Goal: Task Accomplishment & Management: Manage account settings

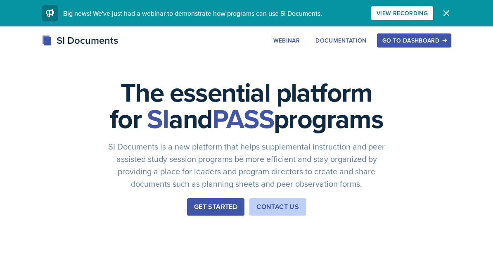
click at [221, 212] on div "Get Started" at bounding box center [215, 207] width 43 height 10
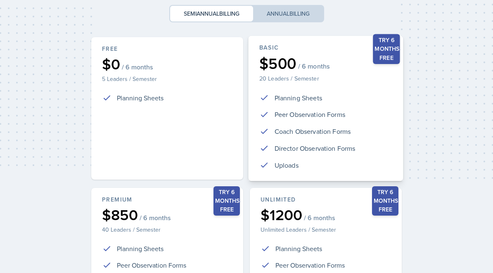
scroll to position [165, 0]
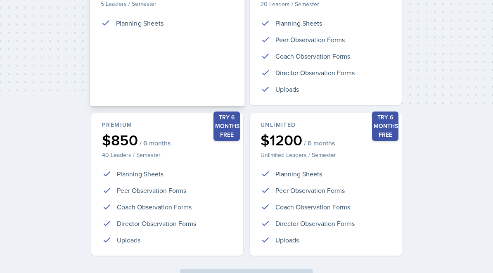
click at [211, 93] on div "Free $0 / 6 months 5 Leaders / Semester Planning Sheets" at bounding box center [167, 33] width 155 height 145
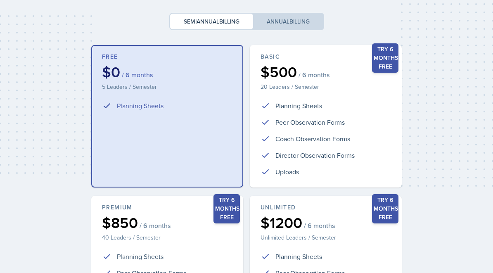
scroll to position [0, 0]
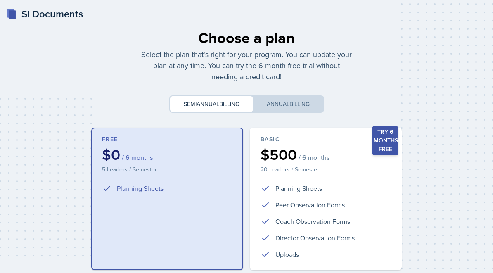
click at [27, 20] on div "Choose a plan Select the plan that's right for your program. You can update you…" at bounding box center [247, 245] width 474 height 450
click at [27, 17] on div "SI Documents" at bounding box center [45, 14] width 76 height 15
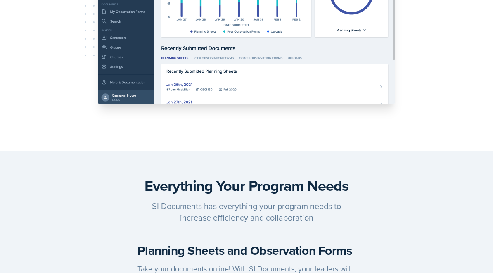
scroll to position [346, 0]
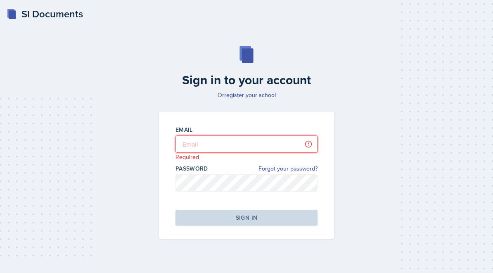
type input "[EMAIL_ADDRESS][DOMAIN_NAME]"
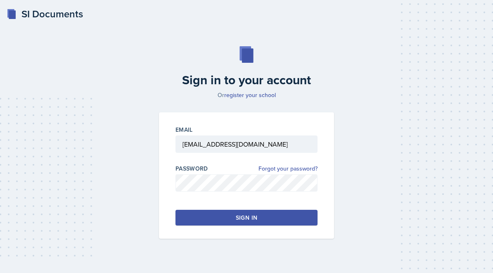
click at [295, 212] on button "Sign in" at bounding box center [247, 218] width 142 height 16
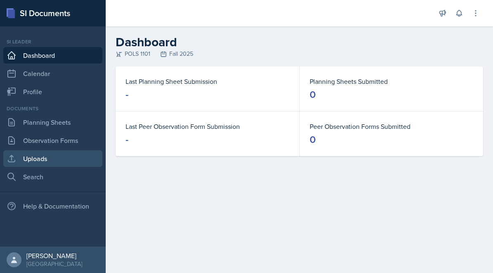
click at [61, 159] on link "Uploads" at bounding box center [52, 158] width 99 height 17
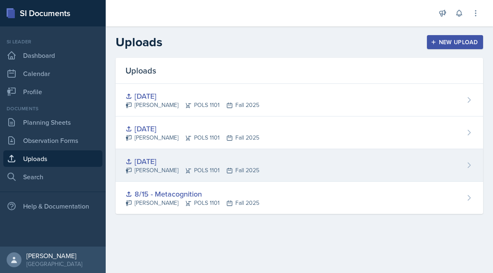
click at [469, 161] on div "[DATE] Malk Almimar POLS 1101 Fall 2025" at bounding box center [300, 165] width 368 height 33
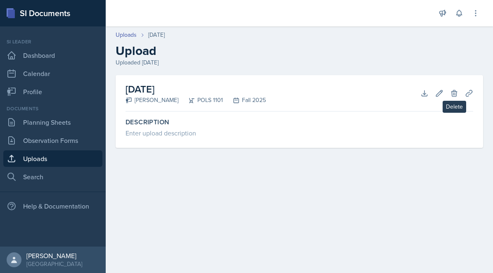
click at [456, 95] on icon at bounding box center [454, 93] width 8 height 8
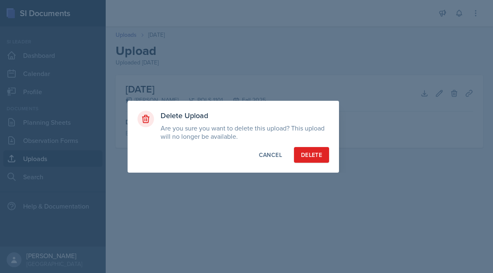
click at [318, 157] on div "Delete" at bounding box center [311, 155] width 21 height 8
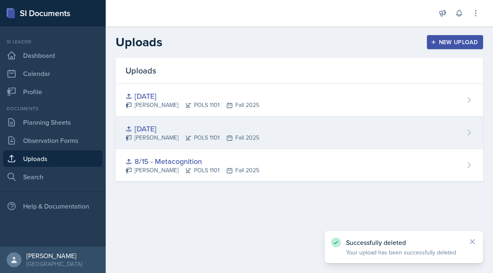
click at [469, 131] on icon at bounding box center [470, 132] width 2 height 5
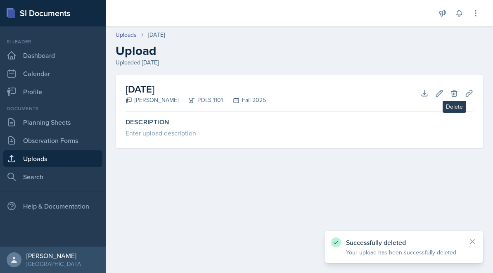
click at [458, 87] on button "Delete" at bounding box center [454, 93] width 15 height 15
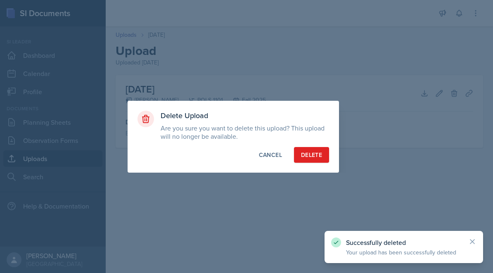
click at [313, 157] on div "Delete" at bounding box center [311, 155] width 21 height 8
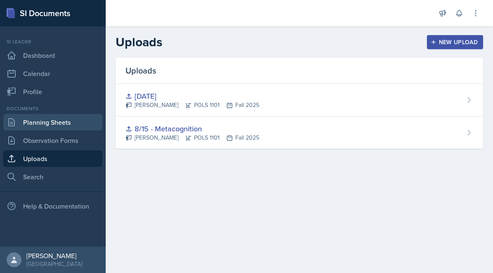
click at [64, 128] on link "Planning Sheets" at bounding box center [52, 122] width 99 height 17
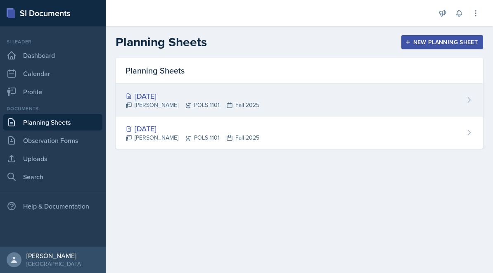
click at [268, 109] on div "[DATE] Malk Almimar POLS 1101 Fall 2025" at bounding box center [300, 100] width 368 height 33
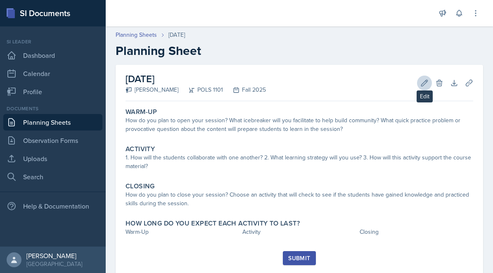
click at [426, 88] on button "Edit" at bounding box center [424, 83] width 15 height 15
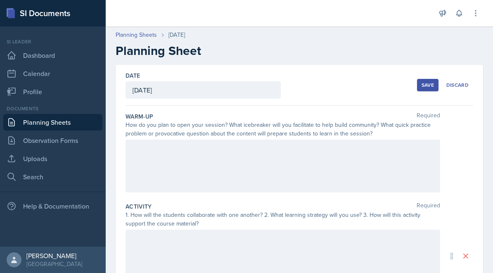
click at [161, 88] on div "[DATE]" at bounding box center [203, 89] width 155 height 17
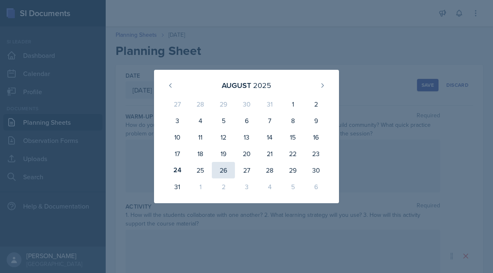
click at [222, 168] on div "26" at bounding box center [223, 170] width 23 height 17
type input "[DATE]"
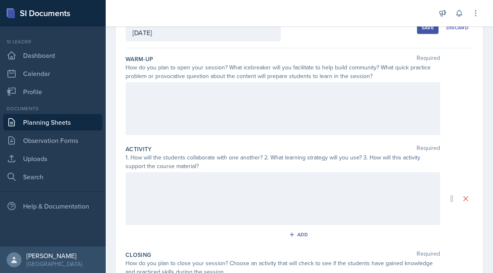
scroll to position [61, 0]
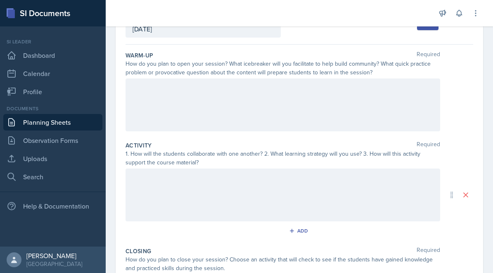
click at [243, 105] on div at bounding box center [283, 105] width 315 height 53
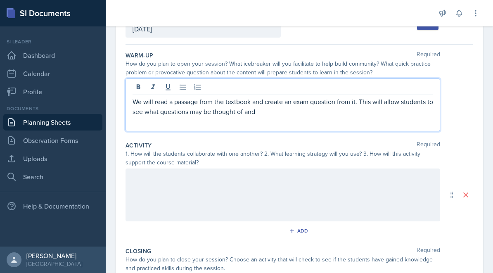
click at [354, 105] on p "We will read a passage from the textbook and create an exam question from it. T…" at bounding box center [283, 107] width 301 height 20
click at [386, 110] on p "We will read a passage from the textbook and create an exam question from it, t…" at bounding box center [283, 107] width 301 height 20
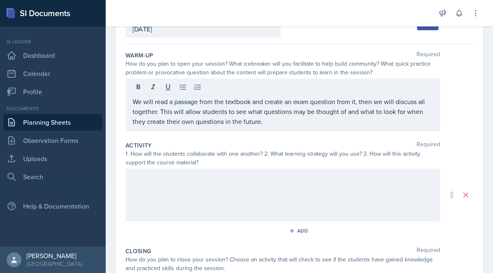
click at [339, 197] on div at bounding box center [283, 195] width 315 height 53
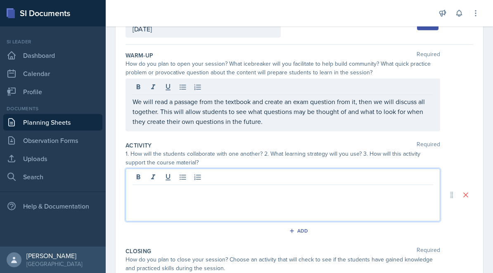
click at [339, 197] on div at bounding box center [283, 195] width 315 height 53
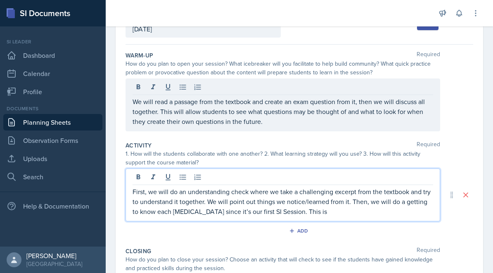
click at [352, 205] on p "First, we will do an understanding check where we take a challenging excerpt fr…" at bounding box center [283, 202] width 301 height 30
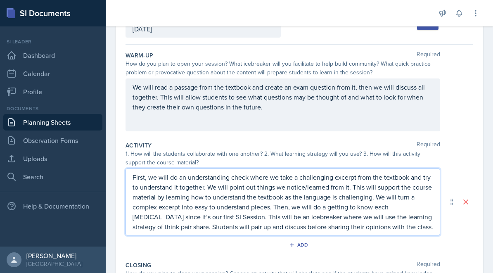
click at [379, 149] on div "Activity Required" at bounding box center [300, 145] width 348 height 8
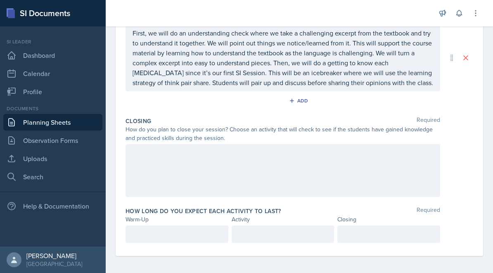
scroll to position [208, 0]
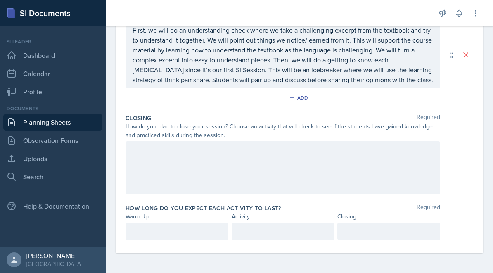
click at [360, 161] on div at bounding box center [283, 167] width 315 height 53
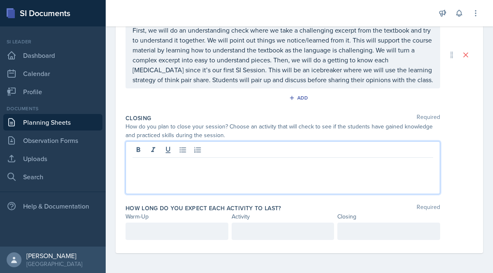
click at [367, 181] on div at bounding box center [283, 167] width 315 height 53
click at [188, 230] on div at bounding box center [177, 231] width 103 height 17
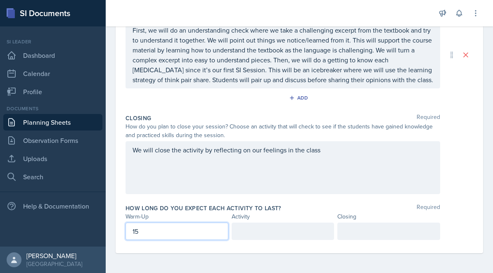
click at [286, 235] on div at bounding box center [283, 231] width 103 height 17
click at [383, 228] on div at bounding box center [389, 231] width 103 height 17
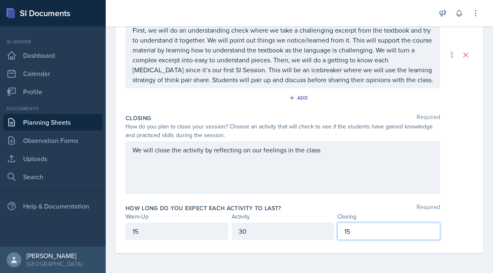
click at [375, 167] on div "We will close the activity by reflecting on our feelings in the class" at bounding box center [283, 167] width 315 height 53
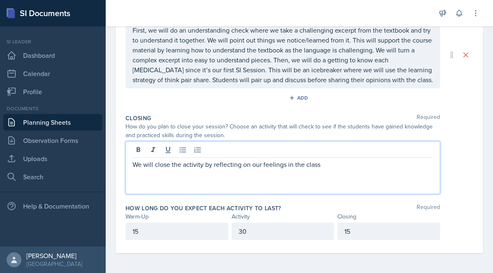
click at [368, 169] on p "We will close the activity by reflecting on our feelings in the class" at bounding box center [283, 164] width 301 height 10
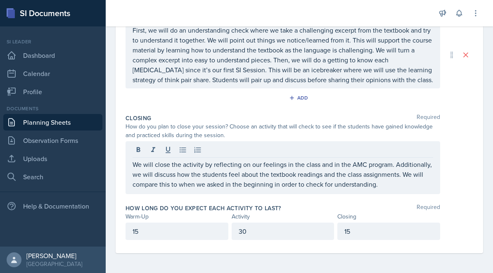
click at [341, 96] on div "Add" at bounding box center [300, 100] width 348 height 16
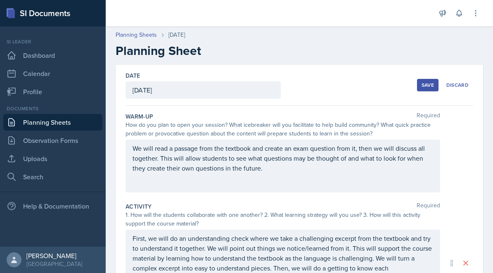
scroll to position [0, 0]
click at [426, 88] on div "Save" at bounding box center [428, 85] width 12 height 7
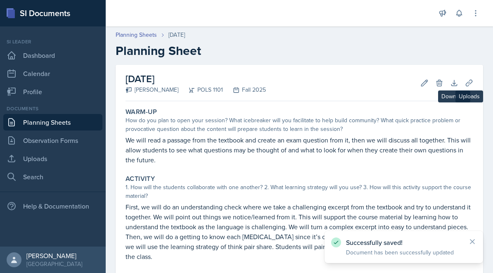
click at [465, 84] on button "Uploads" at bounding box center [469, 83] width 15 height 15
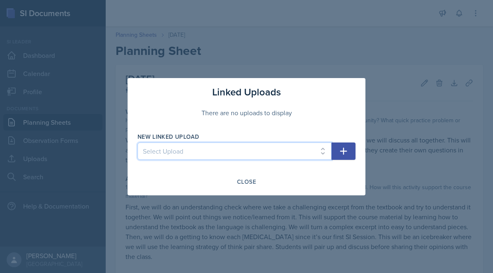
select select "573efdf1-e9d2-4437-aab2-b410665a86ff"
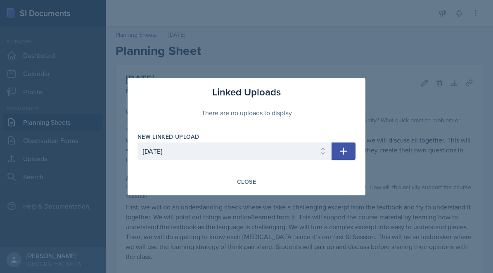
click at [338, 156] on button "button" at bounding box center [344, 151] width 24 height 17
select select
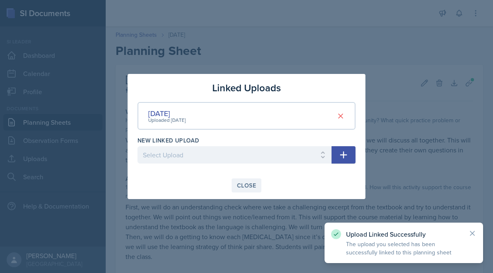
click at [244, 184] on div "Close" at bounding box center [246, 185] width 19 height 7
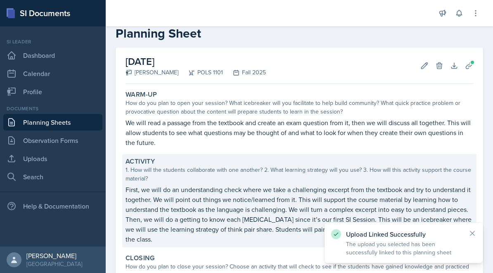
scroll to position [18, 0]
